Goal: Task Accomplishment & Management: Manage account settings

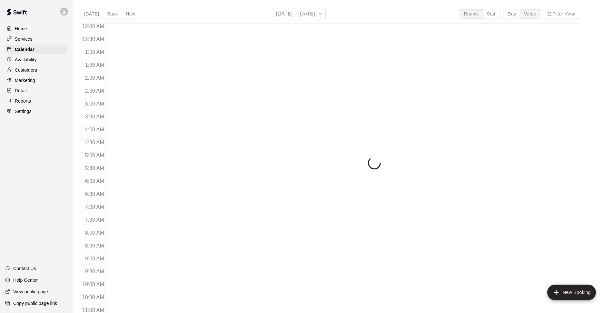
scroll to position [282, 0]
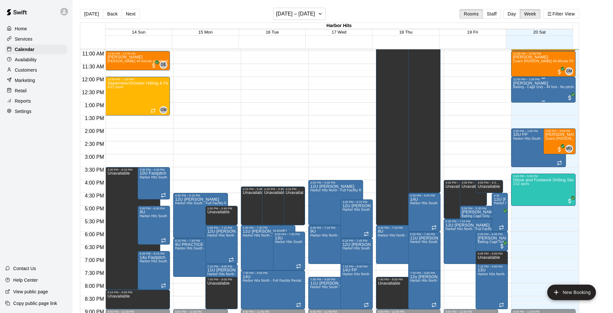
click at [520, 92] on div "[PERSON_NAME] Batting - Cage Only - 40 foot - No pitching machine" at bounding box center [543, 237] width 61 height 313
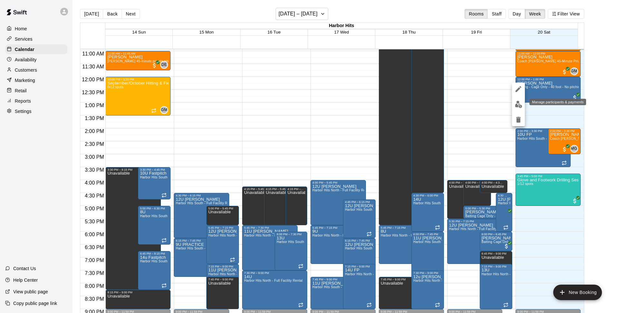
click at [516, 105] on img "edit" at bounding box center [518, 104] width 7 height 7
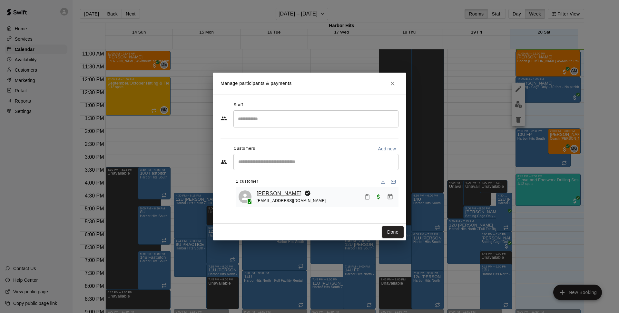
click at [285, 194] on link "[PERSON_NAME]" at bounding box center [279, 193] width 45 height 8
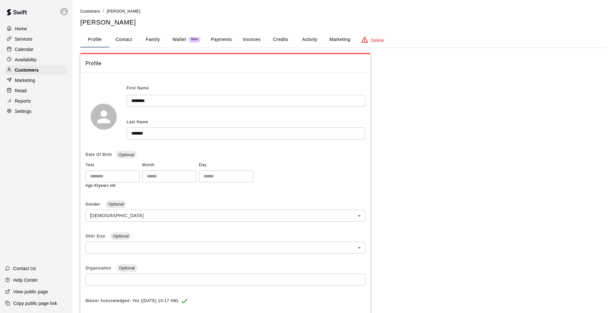
click at [151, 38] on button "Family" at bounding box center [152, 39] width 29 height 15
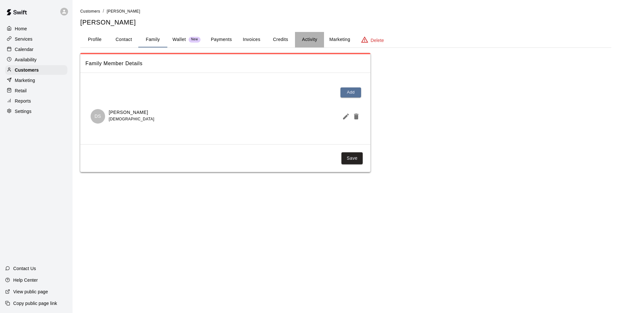
click at [311, 40] on button "Activity" at bounding box center [309, 39] width 29 height 15
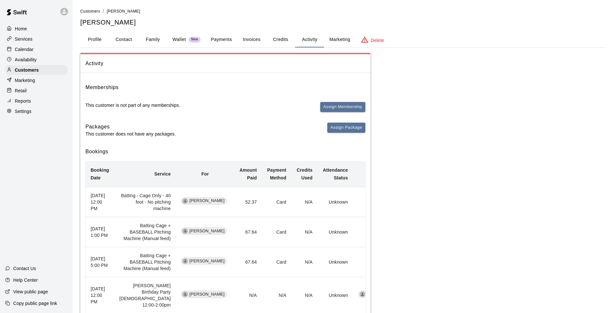
click at [158, 40] on button "Family" at bounding box center [152, 39] width 29 height 15
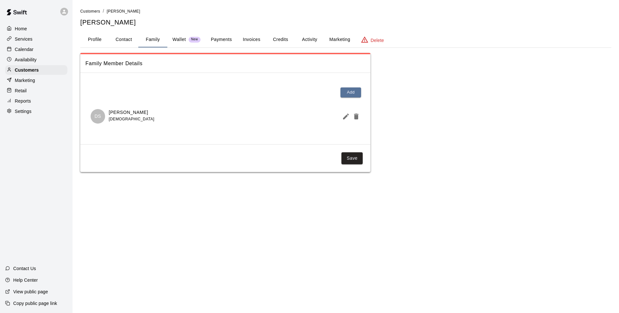
click at [118, 40] on button "Contact" at bounding box center [123, 39] width 29 height 15
select select "**"
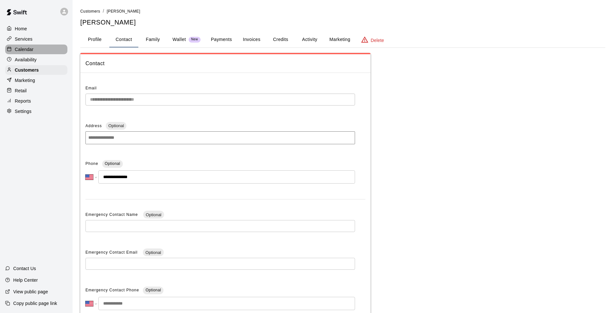
click at [26, 52] on p "Calendar" at bounding box center [24, 49] width 19 height 6
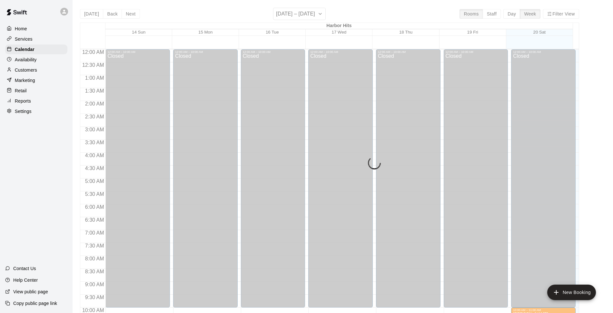
scroll to position [282, 0]
